Goal: Task Accomplishment & Management: Use online tool/utility

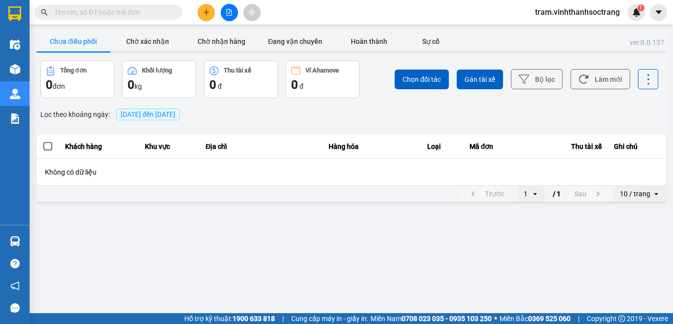
click at [139, 13] on input "text" at bounding box center [112, 12] width 116 height 11
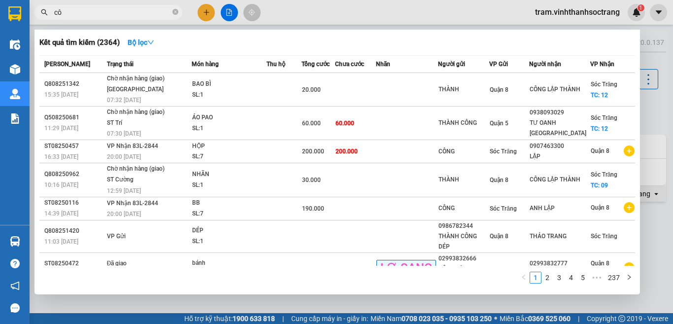
type input "c"
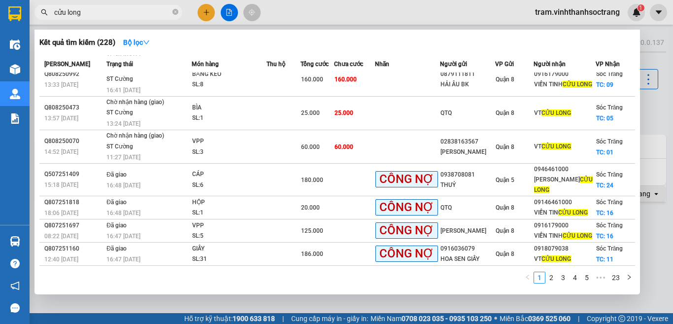
scroll to position [130, 0]
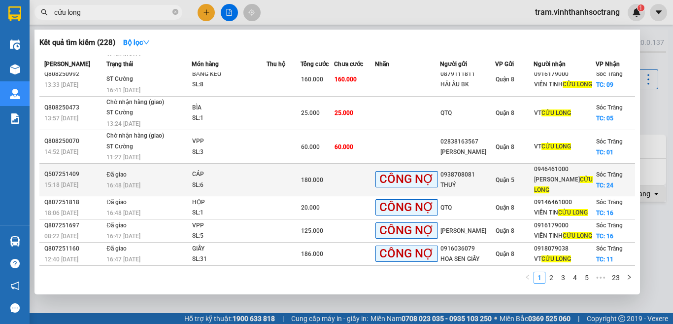
type input "cửu long"
click at [333, 174] on div "180.000" at bounding box center [317, 179] width 33 height 11
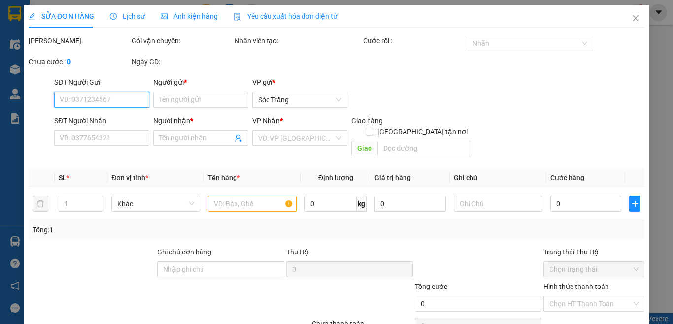
type input "0938708081"
type input "THUỶ"
type input "0946461000"
type input "VÂN ANH CỬU LONG"
checkbox input "true"
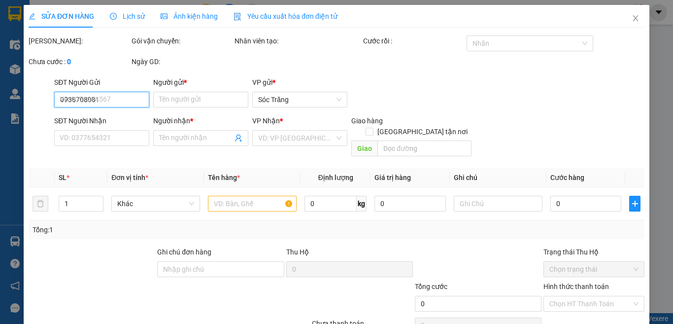
type input "24"
type input "180.000"
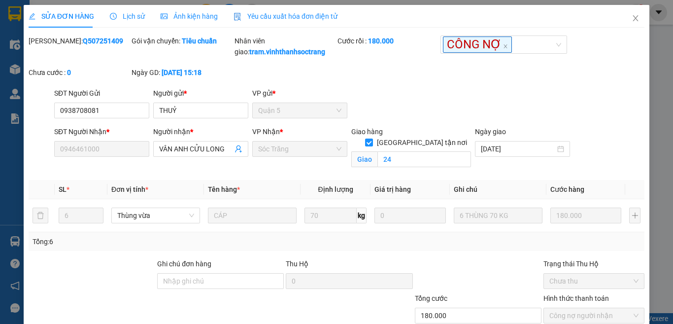
click at [131, 19] on span "Lịch sử" at bounding box center [127, 16] width 35 height 8
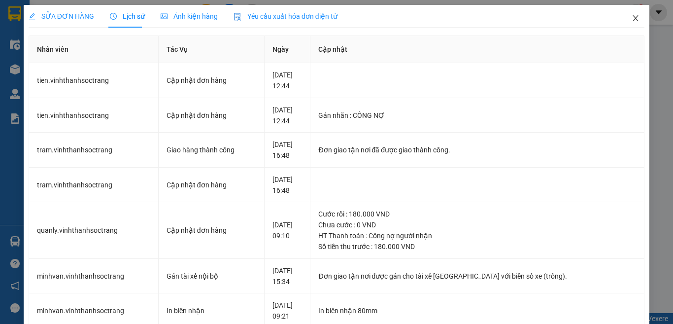
click at [633, 16] on icon "close" at bounding box center [635, 18] width 5 height 6
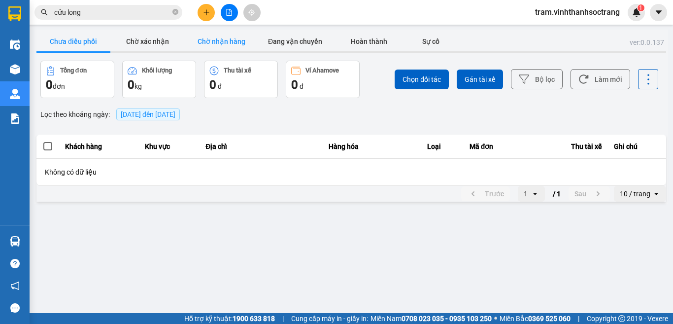
click at [239, 34] on button "Chờ nhận hàng" at bounding box center [221, 42] width 74 height 20
